Goal: Navigation & Orientation: Find specific page/section

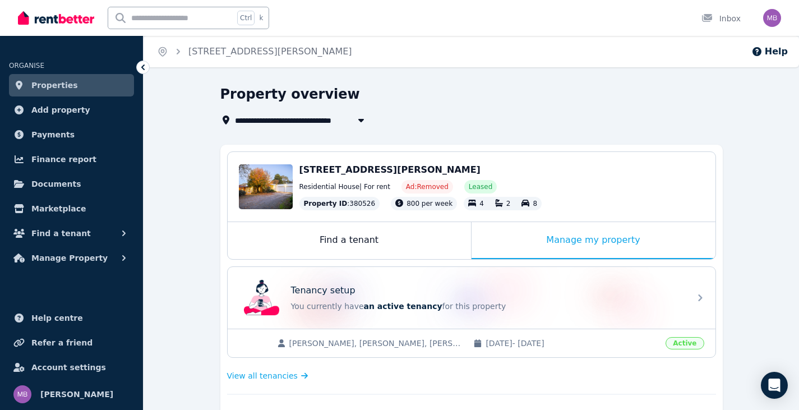
click at [39, 85] on span "Properties" at bounding box center [54, 84] width 47 height 13
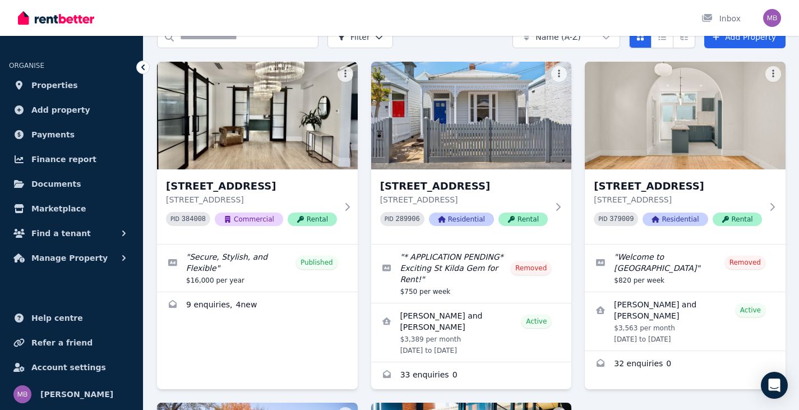
scroll to position [56, 0]
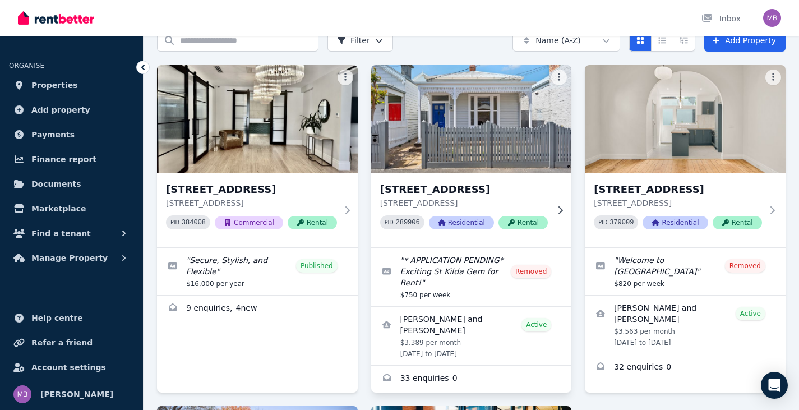
click at [465, 191] on h3 "[STREET_ADDRESS]" at bounding box center [464, 190] width 168 height 16
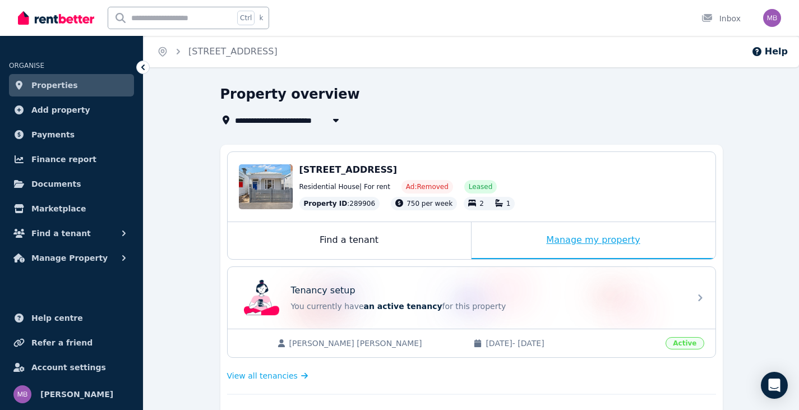
click at [635, 228] on div "Manage my property" at bounding box center [593, 240] width 244 height 37
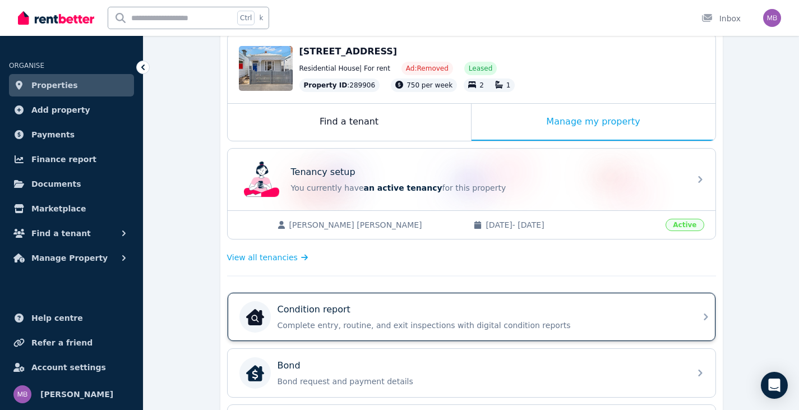
scroll to position [224, 0]
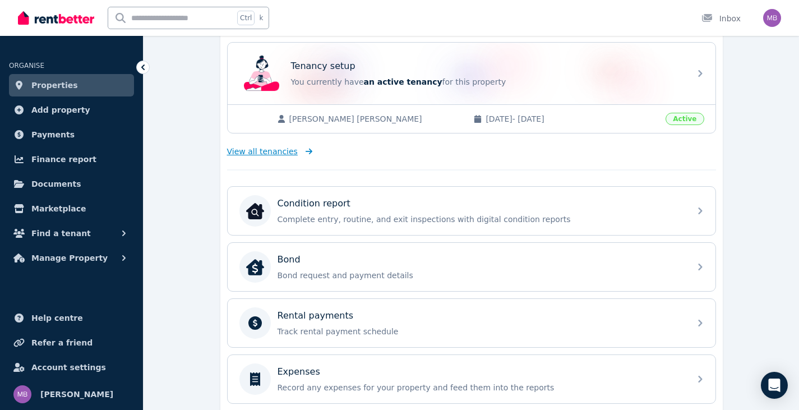
click at [269, 152] on span "View all tenancies" at bounding box center [262, 151] width 71 height 11
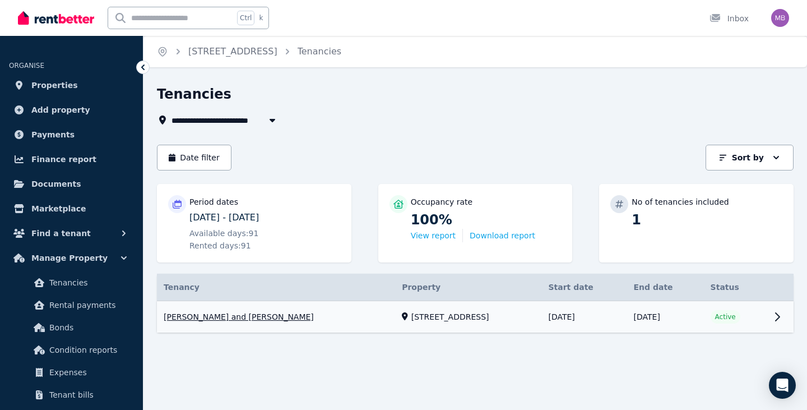
click at [778, 318] on link "View property details" at bounding box center [475, 317] width 637 height 32
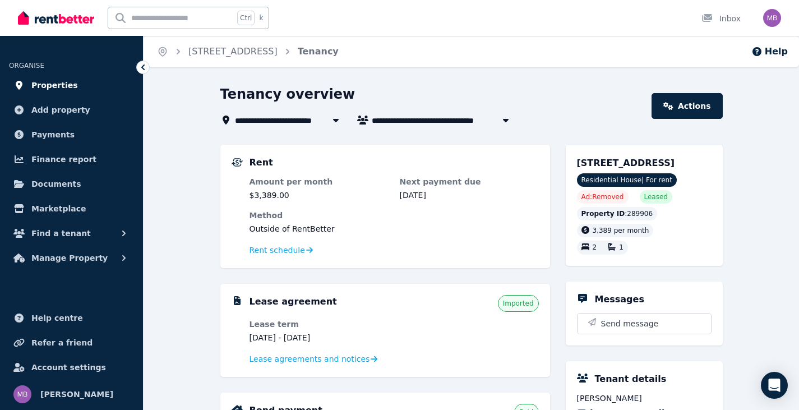
click at [76, 87] on link "Properties" at bounding box center [71, 85] width 125 height 22
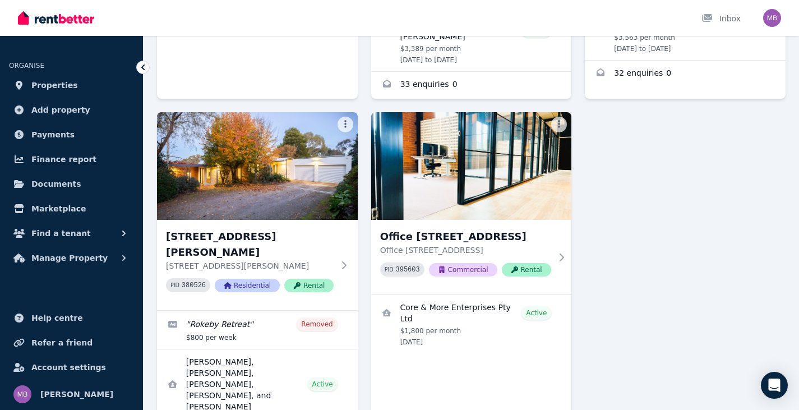
scroll to position [411, 0]
